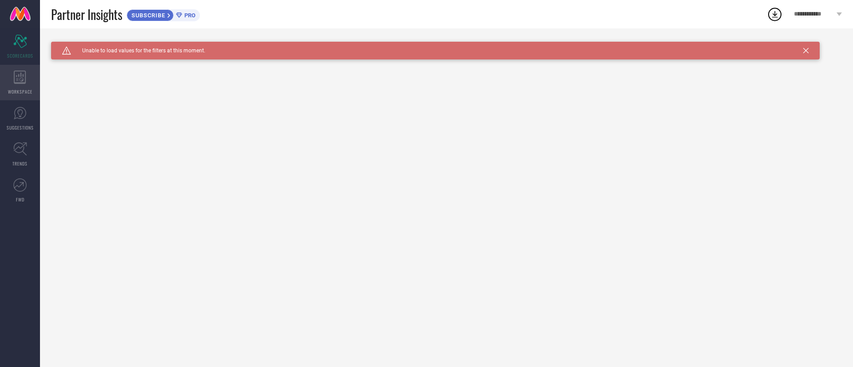
click at [12, 81] on div "WORKSPACE" at bounding box center [20, 83] width 40 height 36
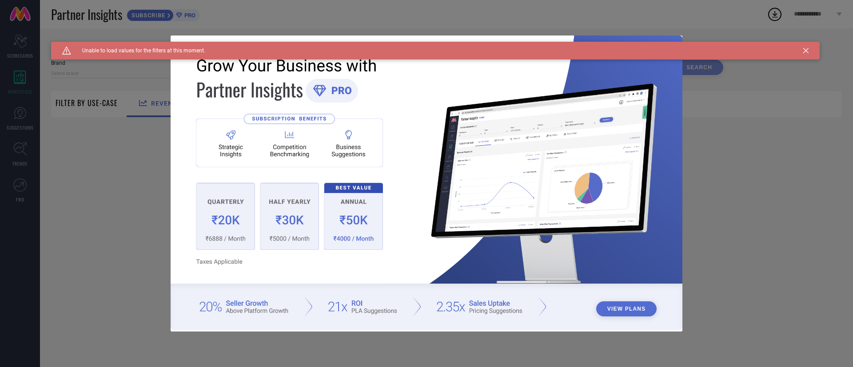
type input "1 STOP FASHION"
type input "All"
click at [805, 49] on icon at bounding box center [805, 50] width 5 height 5
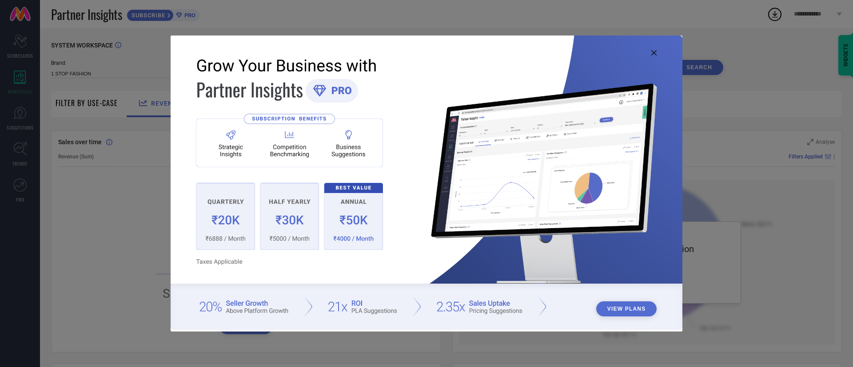
click at [656, 49] on img at bounding box center [427, 183] width 512 height 294
click at [652, 53] on icon at bounding box center [653, 52] width 5 height 5
type input "1 STOP FASHION"
type input "All"
click at [652, 53] on icon at bounding box center [653, 52] width 5 height 5
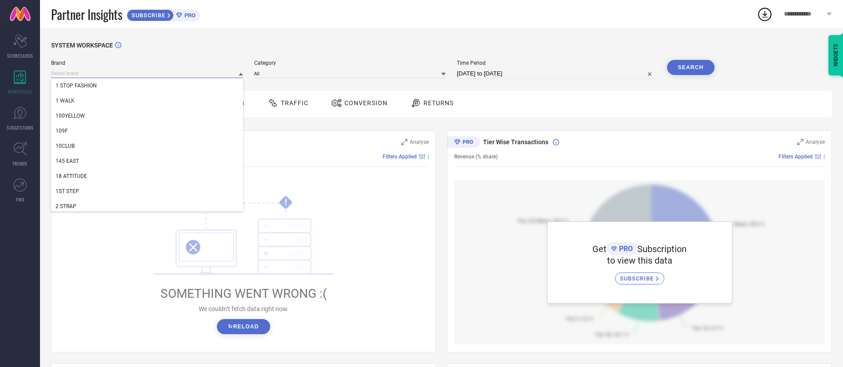
click at [123, 71] on input at bounding box center [147, 73] width 192 height 9
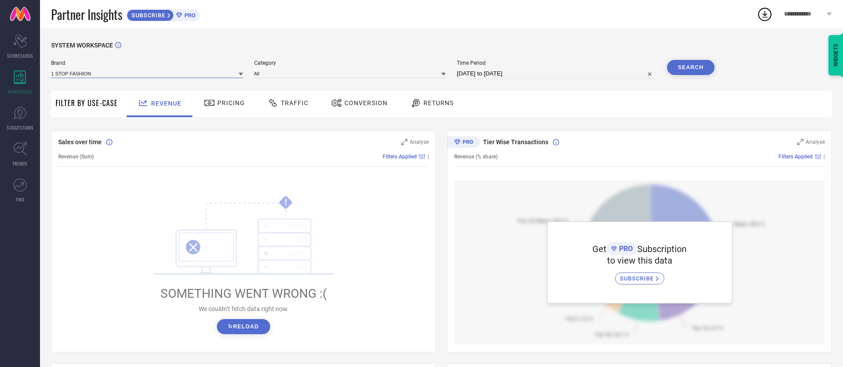
click at [123, 71] on input at bounding box center [147, 73] width 192 height 9
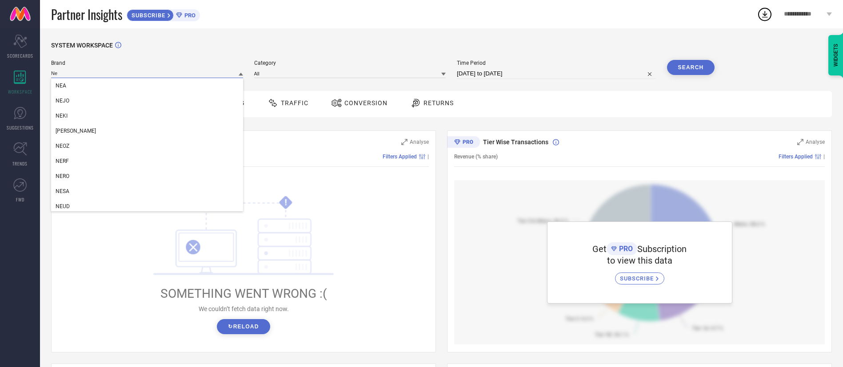
type input "N"
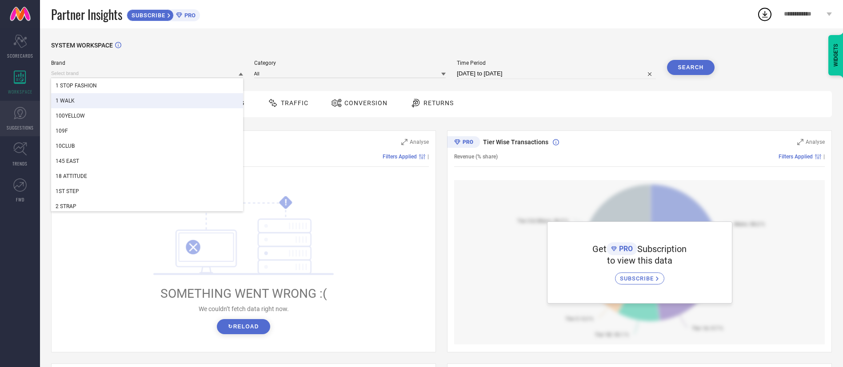
click at [29, 116] on link "SUGGESTIONS" at bounding box center [20, 119] width 40 height 36
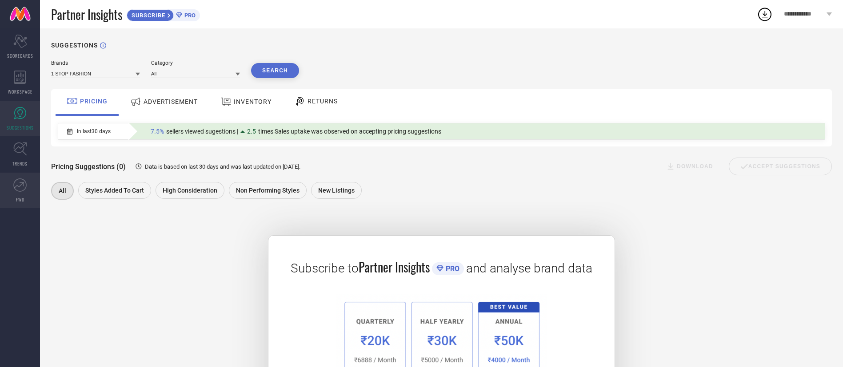
click at [23, 185] on icon at bounding box center [22, 184] width 4 height 4
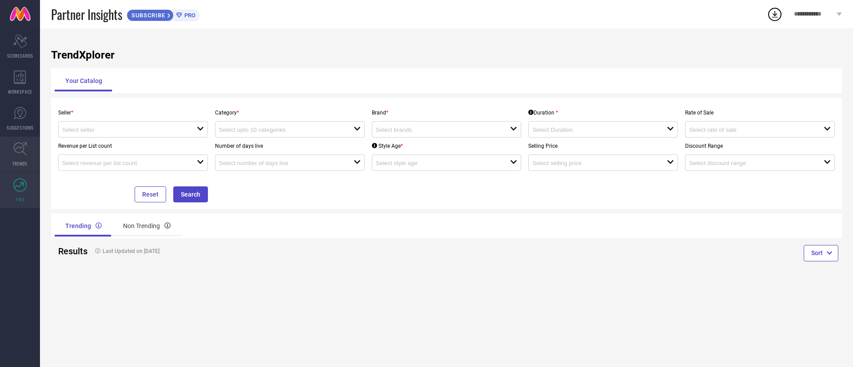
click at [22, 158] on link "TRENDS" at bounding box center [20, 155] width 40 height 36
